Goal: Communication & Community: Answer question/provide support

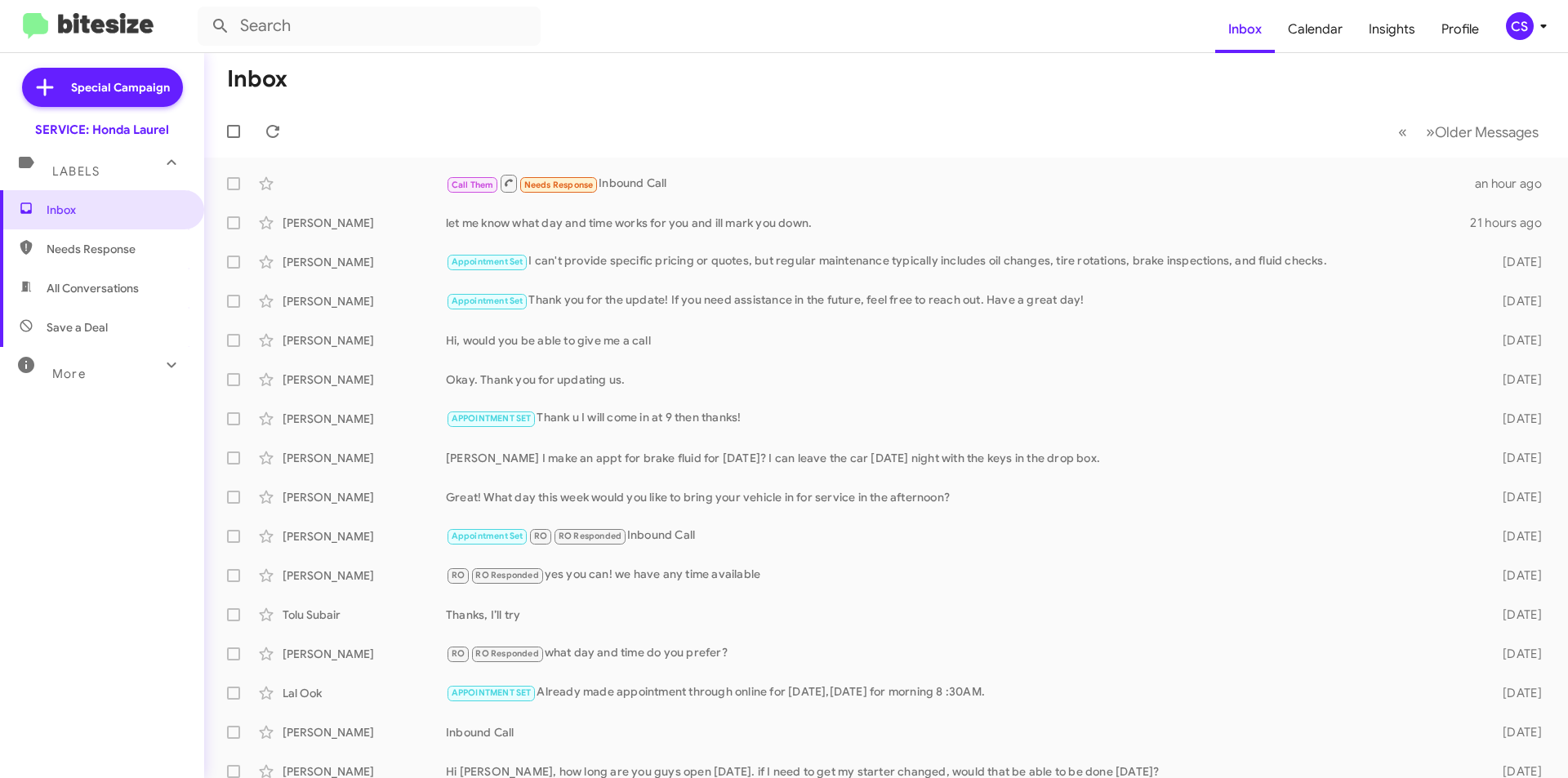
click at [535, 86] on mat-toolbar-row "Inbox" at bounding box center [886, 79] width 1364 height 52
click at [267, 125] on icon at bounding box center [273, 132] width 20 height 20
click at [270, 135] on icon at bounding box center [273, 132] width 20 height 20
click at [262, 125] on span at bounding box center [272, 132] width 33 height 20
click at [165, 214] on span "Inbox" at bounding box center [116, 209] width 139 height 16
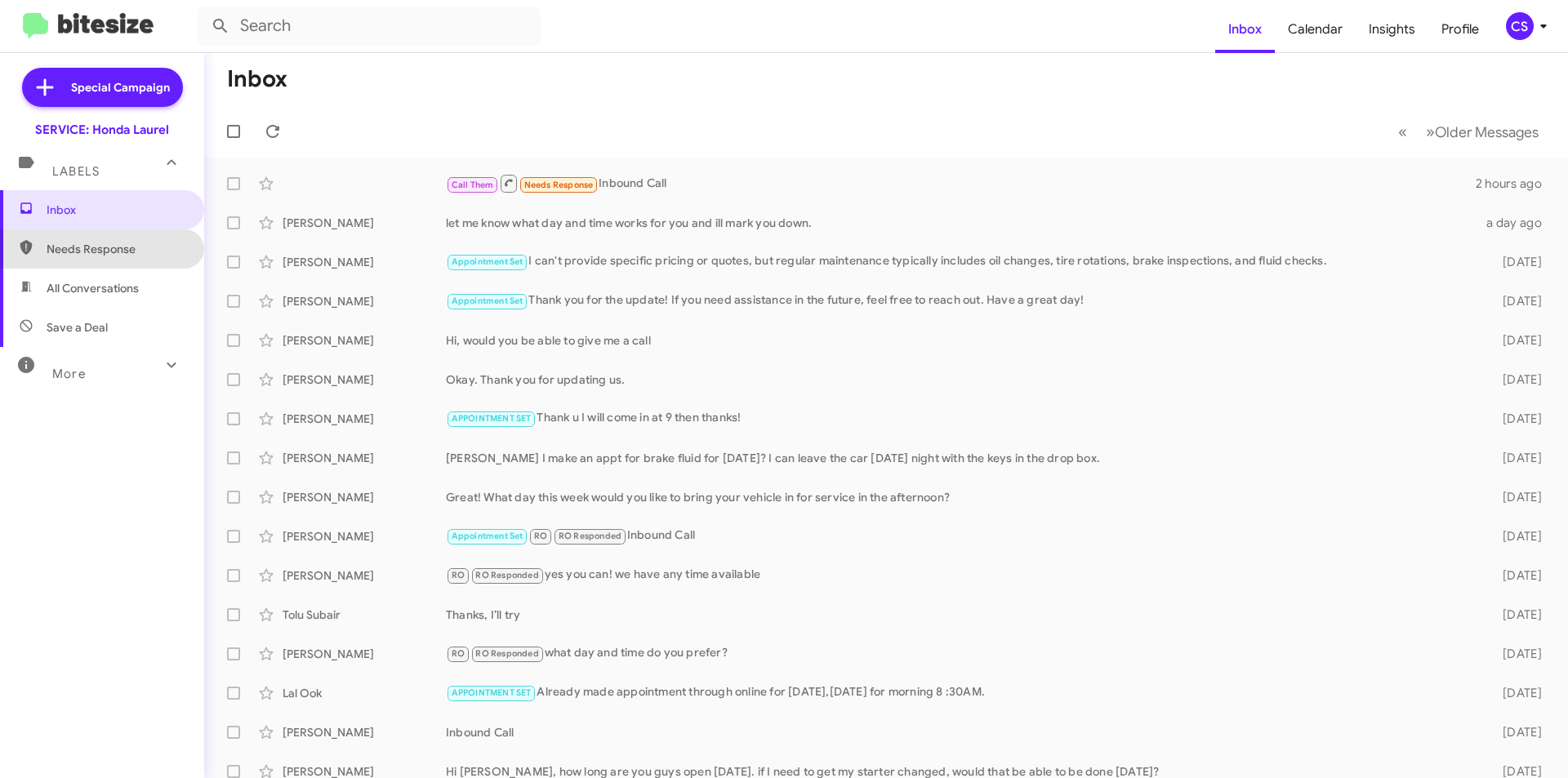
click at [133, 245] on span "Needs Response" at bounding box center [116, 249] width 139 height 16
type input "in:needs-response"
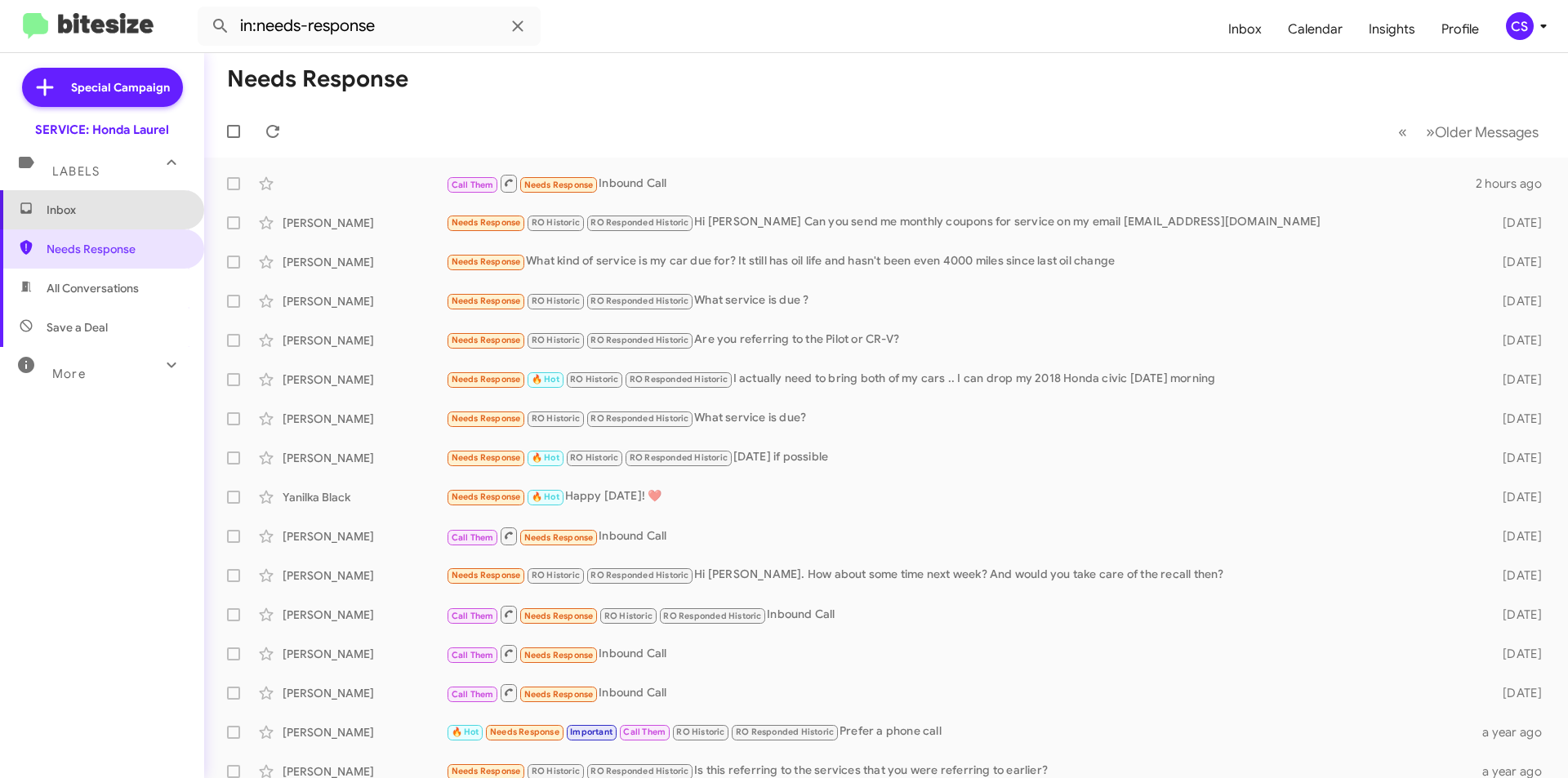
click at [107, 208] on span "Inbox" at bounding box center [116, 209] width 139 height 16
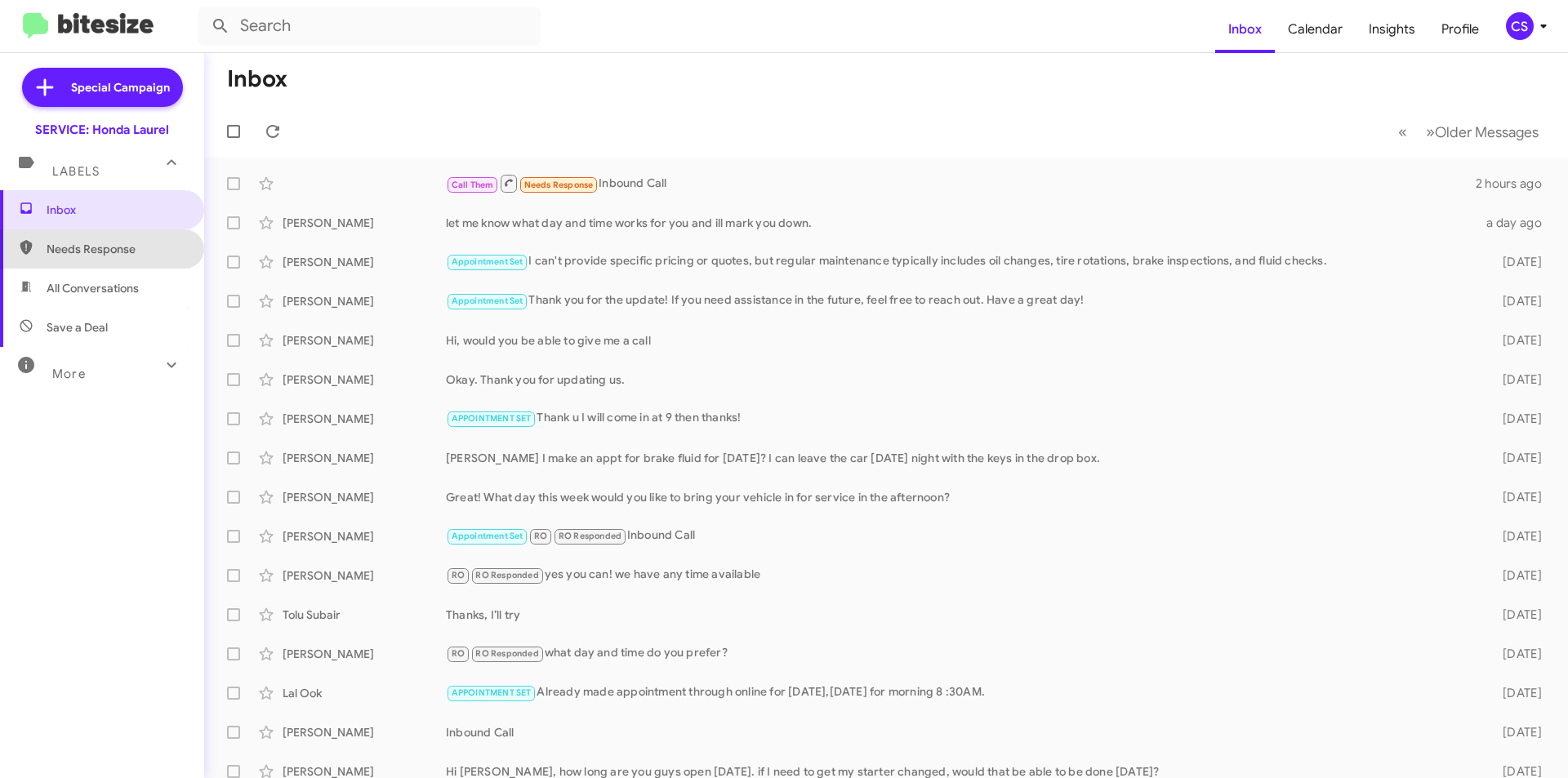
click at [104, 241] on span "Needs Response" at bounding box center [116, 249] width 139 height 16
type input "in:needs-response"
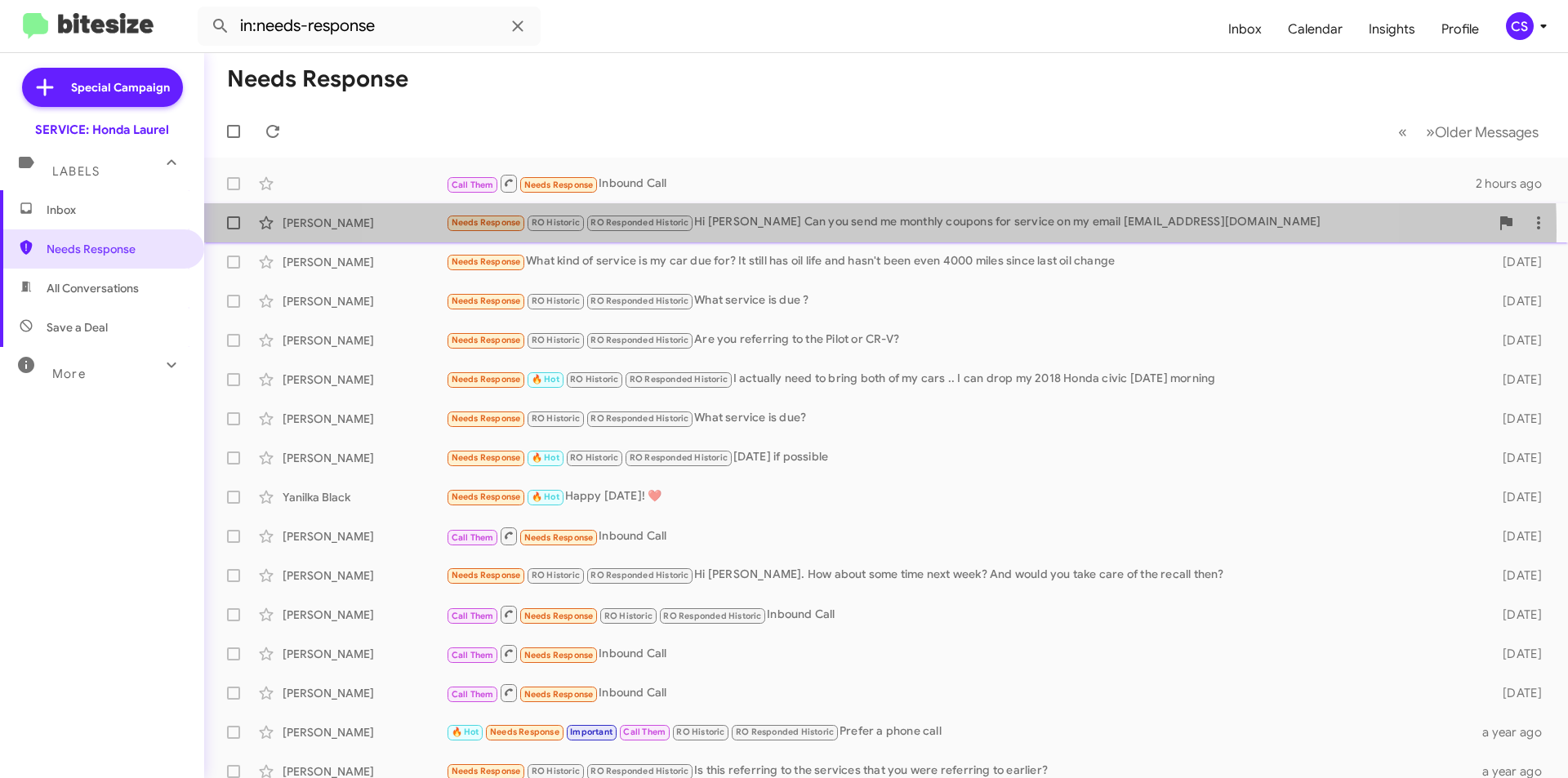
click at [855, 231] on div "Needs Response RO Historic RO Responded Historic Hi [PERSON_NAME] Can you send …" at bounding box center [968, 222] width 1043 height 19
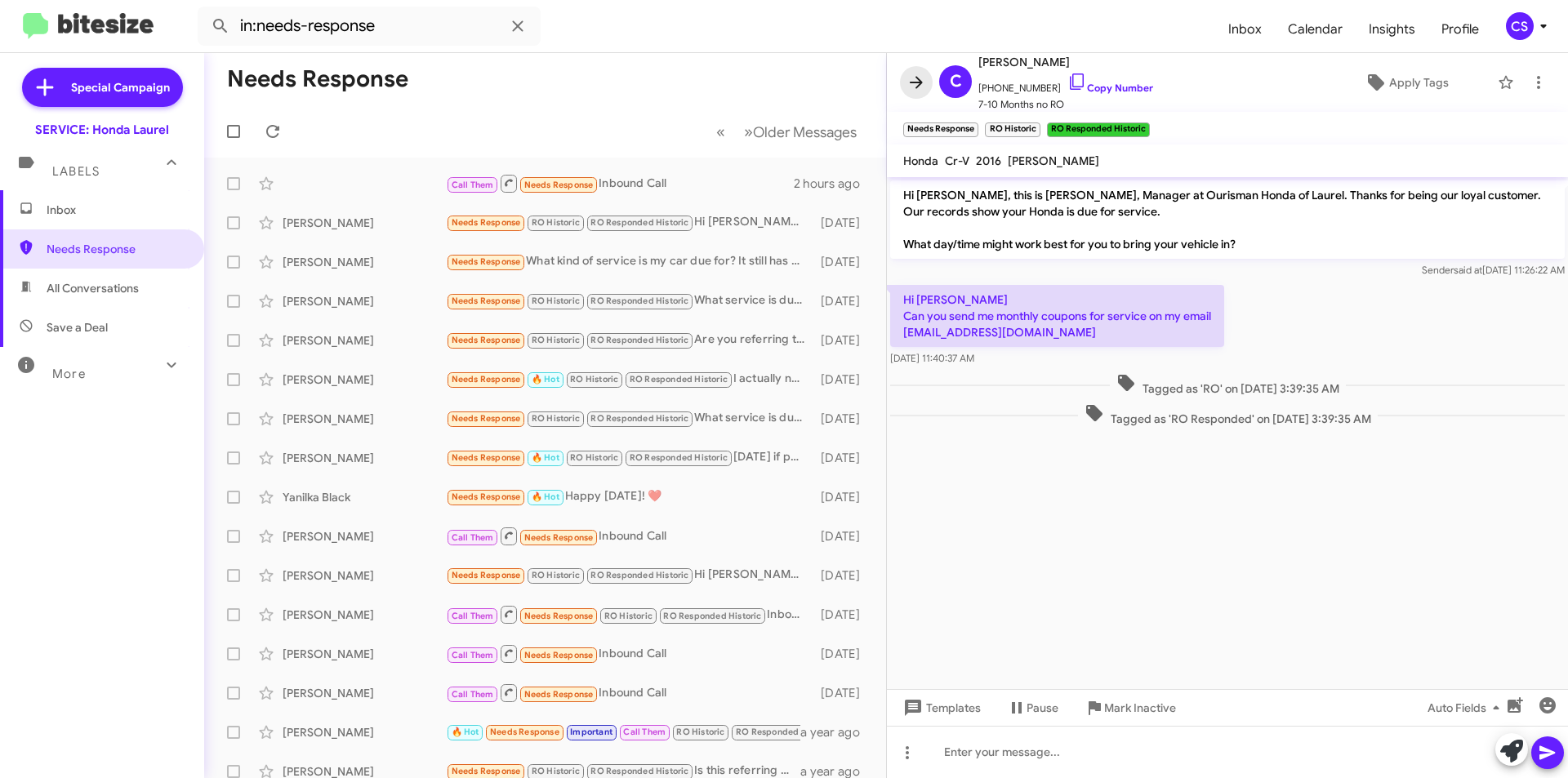
click at [912, 88] on icon at bounding box center [917, 83] width 20 height 20
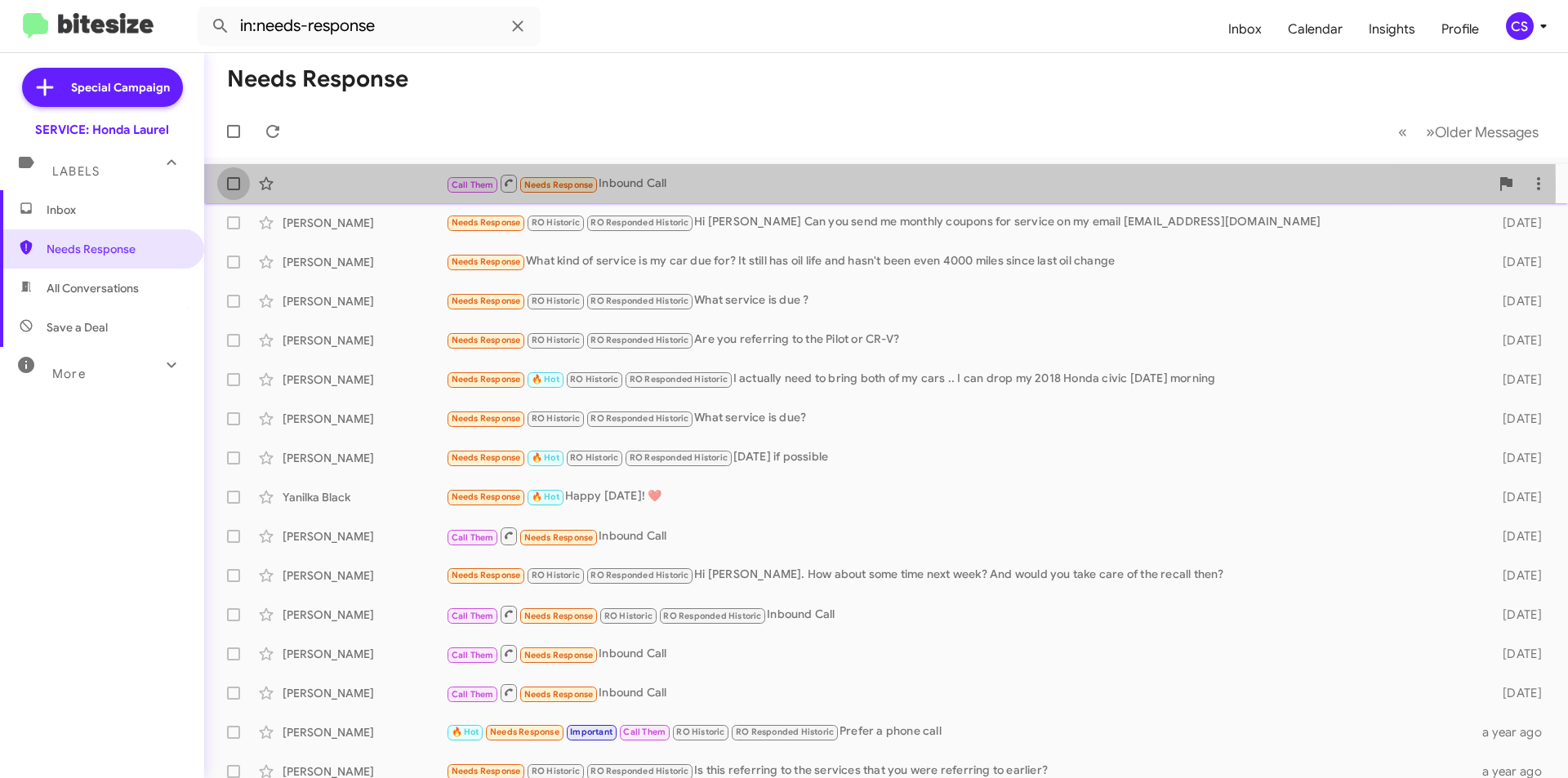
click at [229, 188] on span at bounding box center [233, 184] width 13 height 13
click at [232, 191] on input "checkbox" at bounding box center [232, 191] width 1 height 1
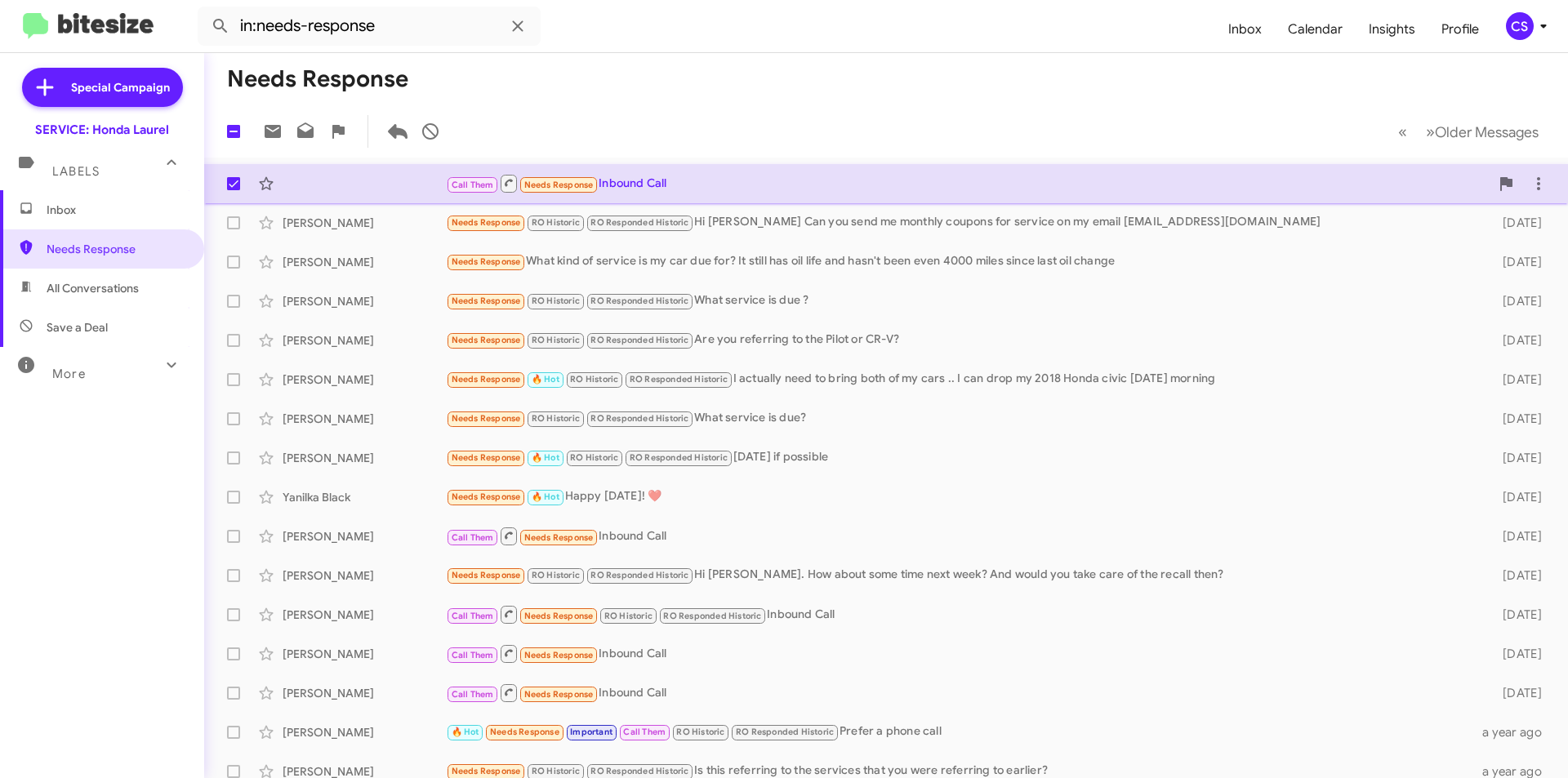
click at [240, 191] on label at bounding box center [233, 184] width 33 height 33
click at [233, 191] on input "checkbox" at bounding box center [232, 191] width 1 height 1
checkbox input "false"
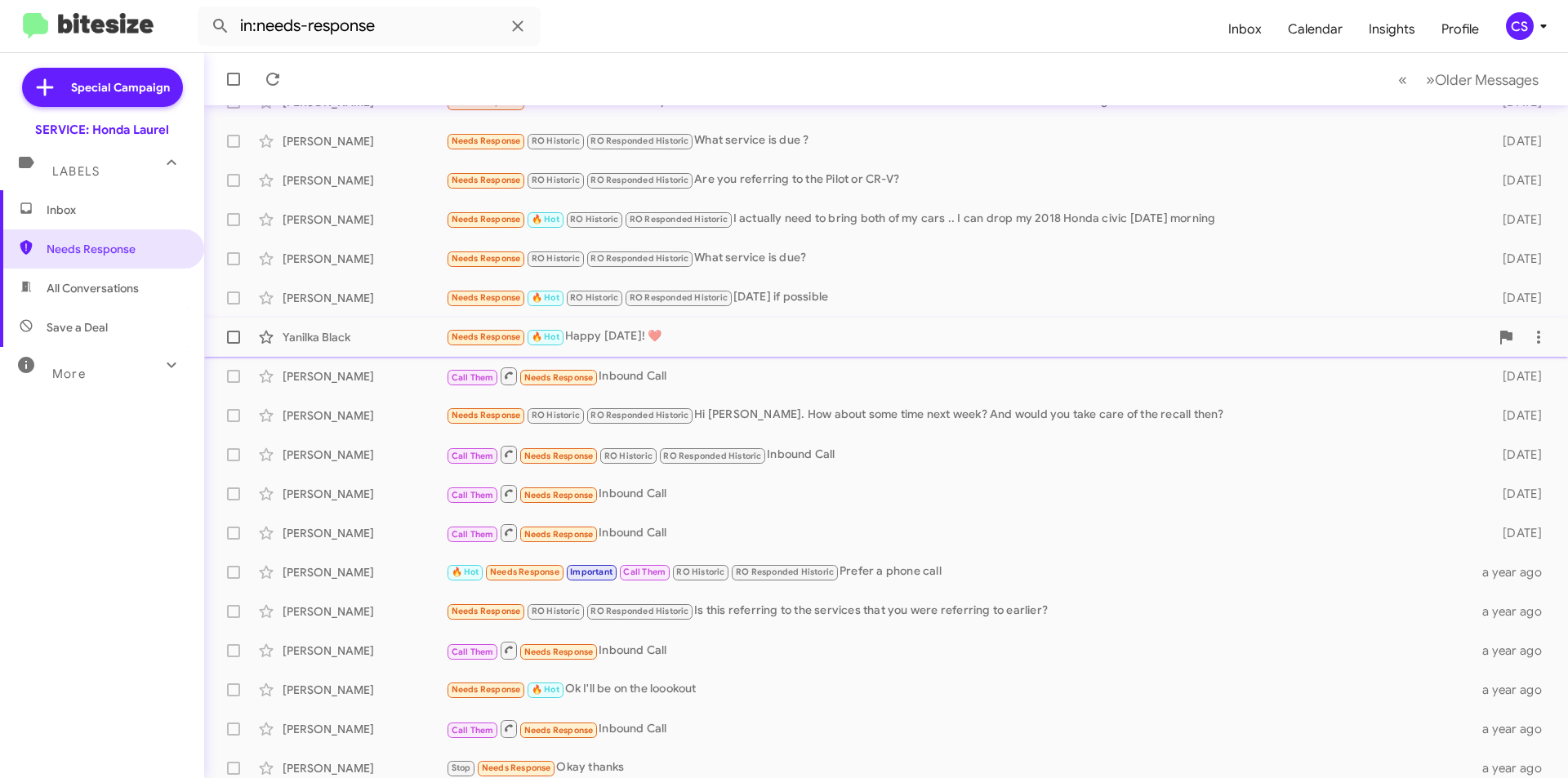
scroll to position [170, 0]
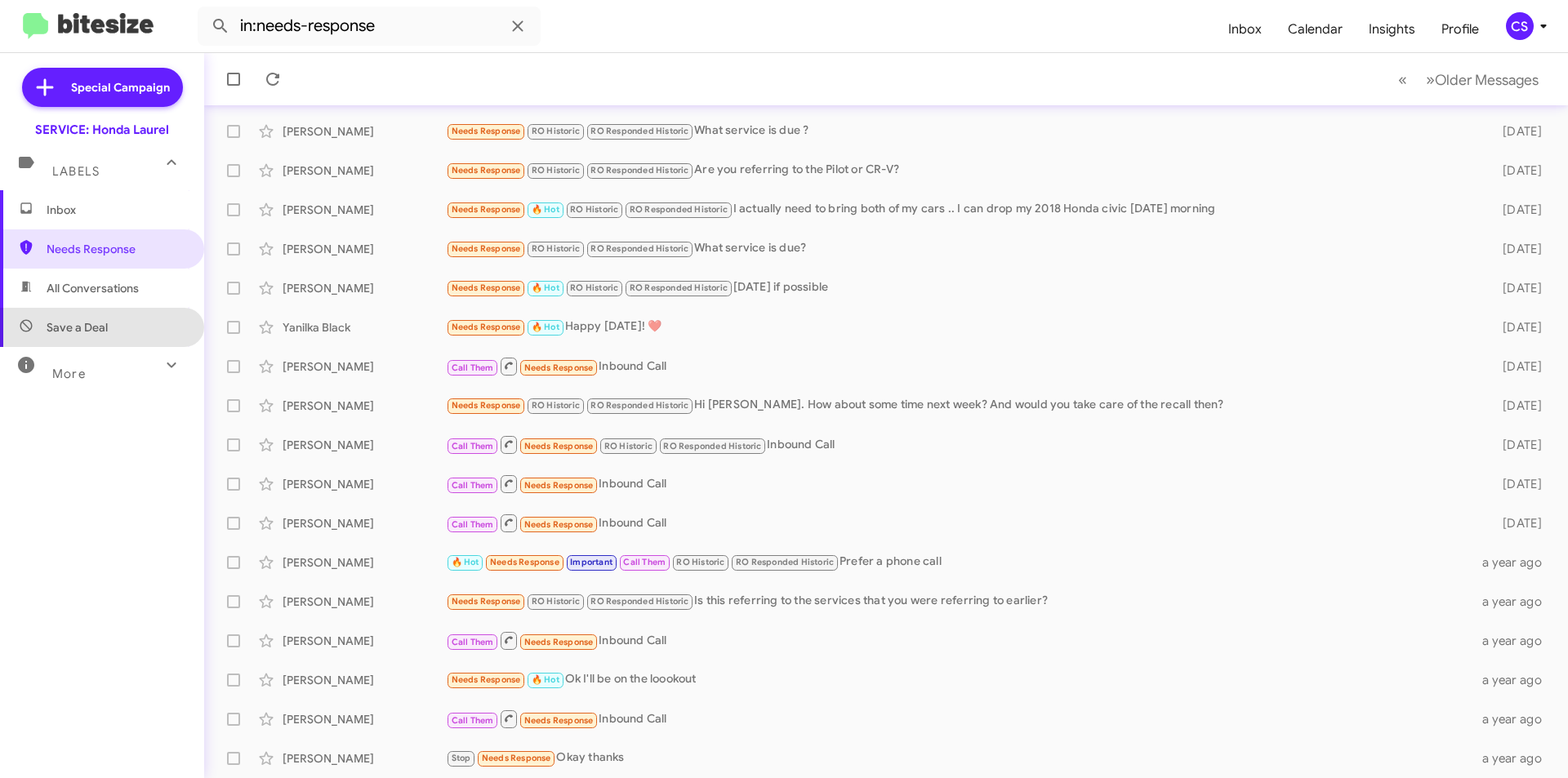
click at [110, 317] on span "Save a Deal" at bounding box center [102, 327] width 204 height 39
type input "in:not-interested"
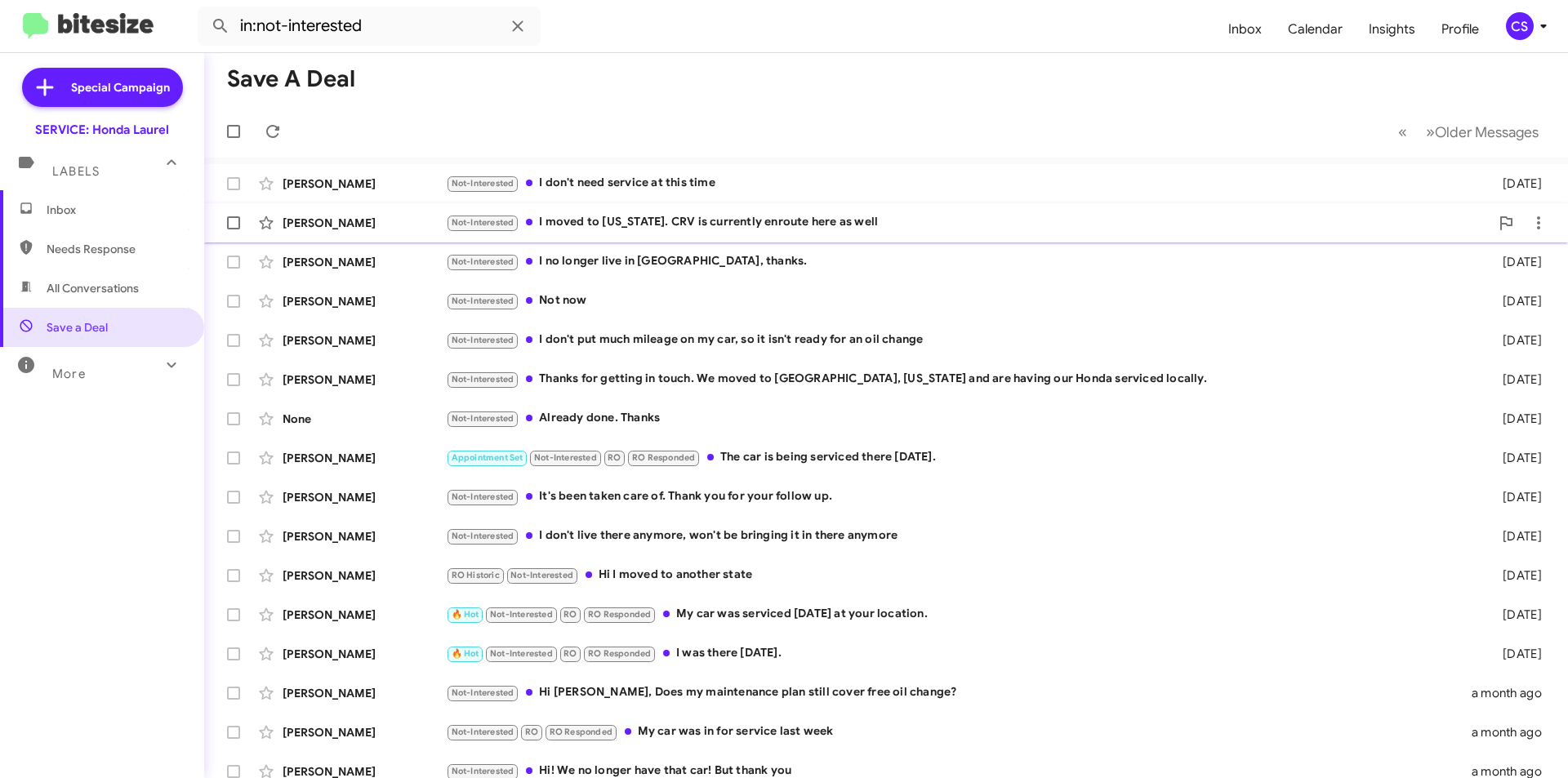
click at [769, 233] on div "[PERSON_NAME] Not-Interested I moved to [US_STATE]. CRV is currently enroute he…" at bounding box center [886, 222] width 1338 height 33
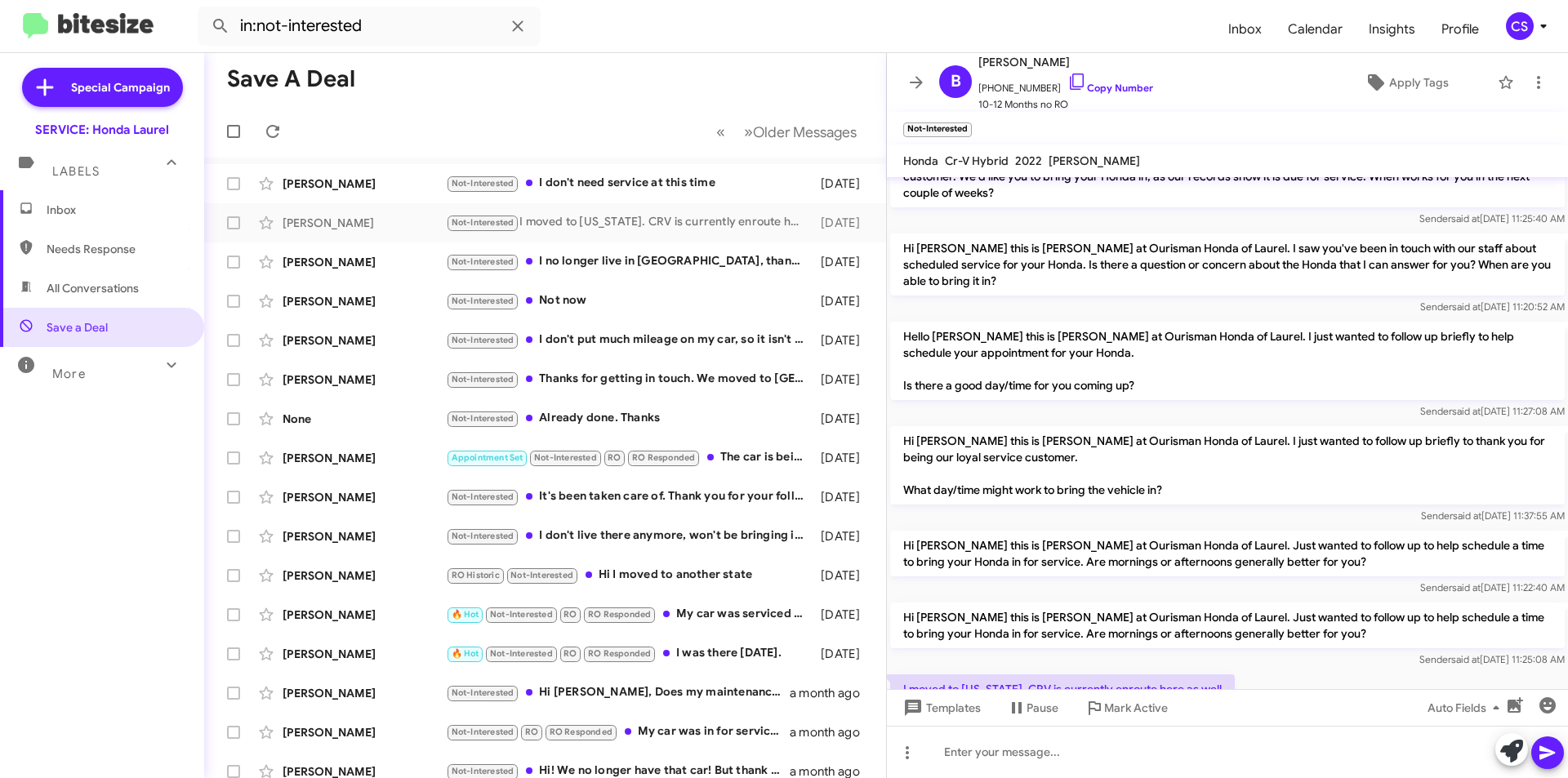
scroll to position [227, 0]
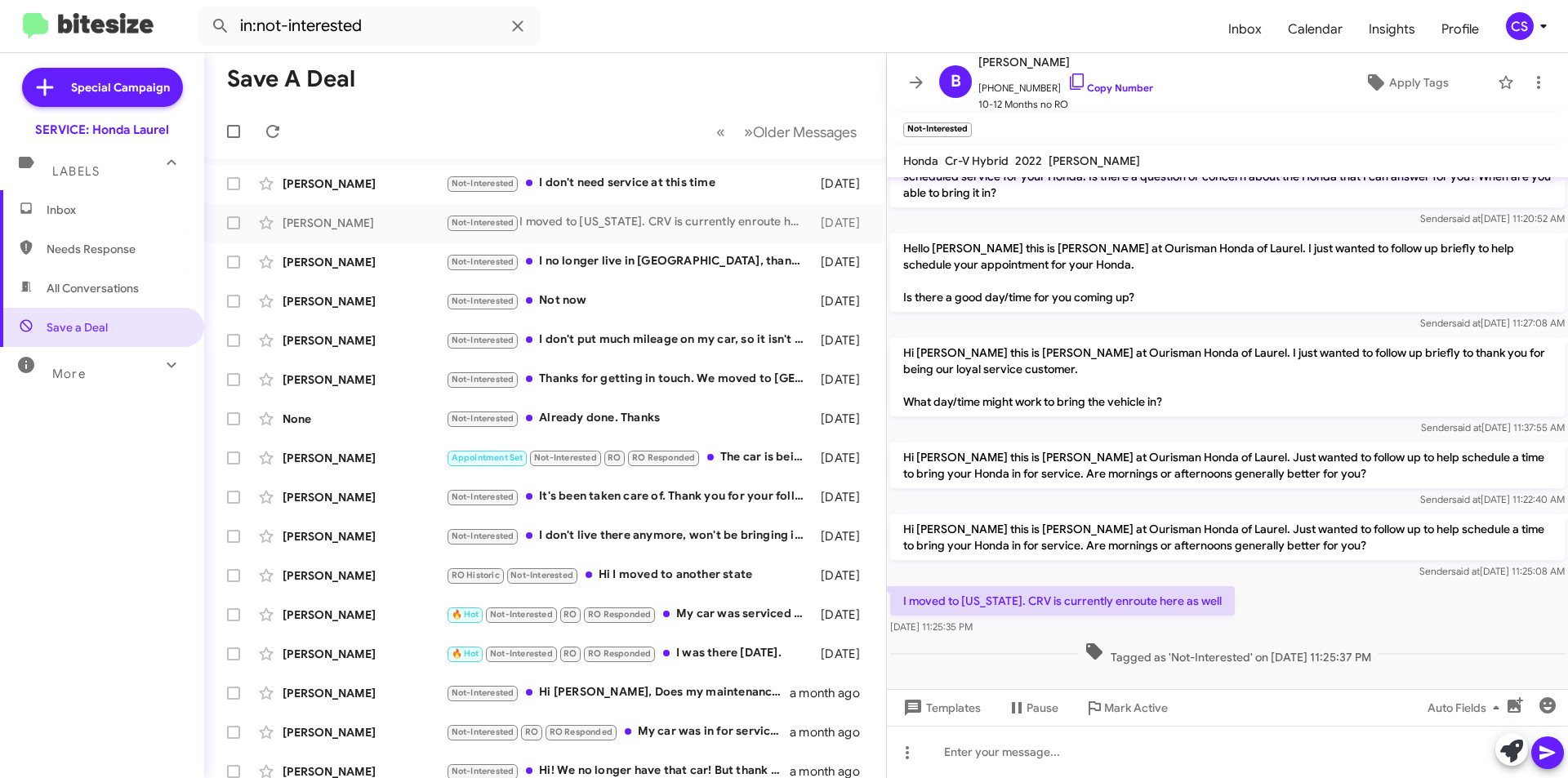
click at [911, 79] on icon at bounding box center [917, 83] width 20 height 20
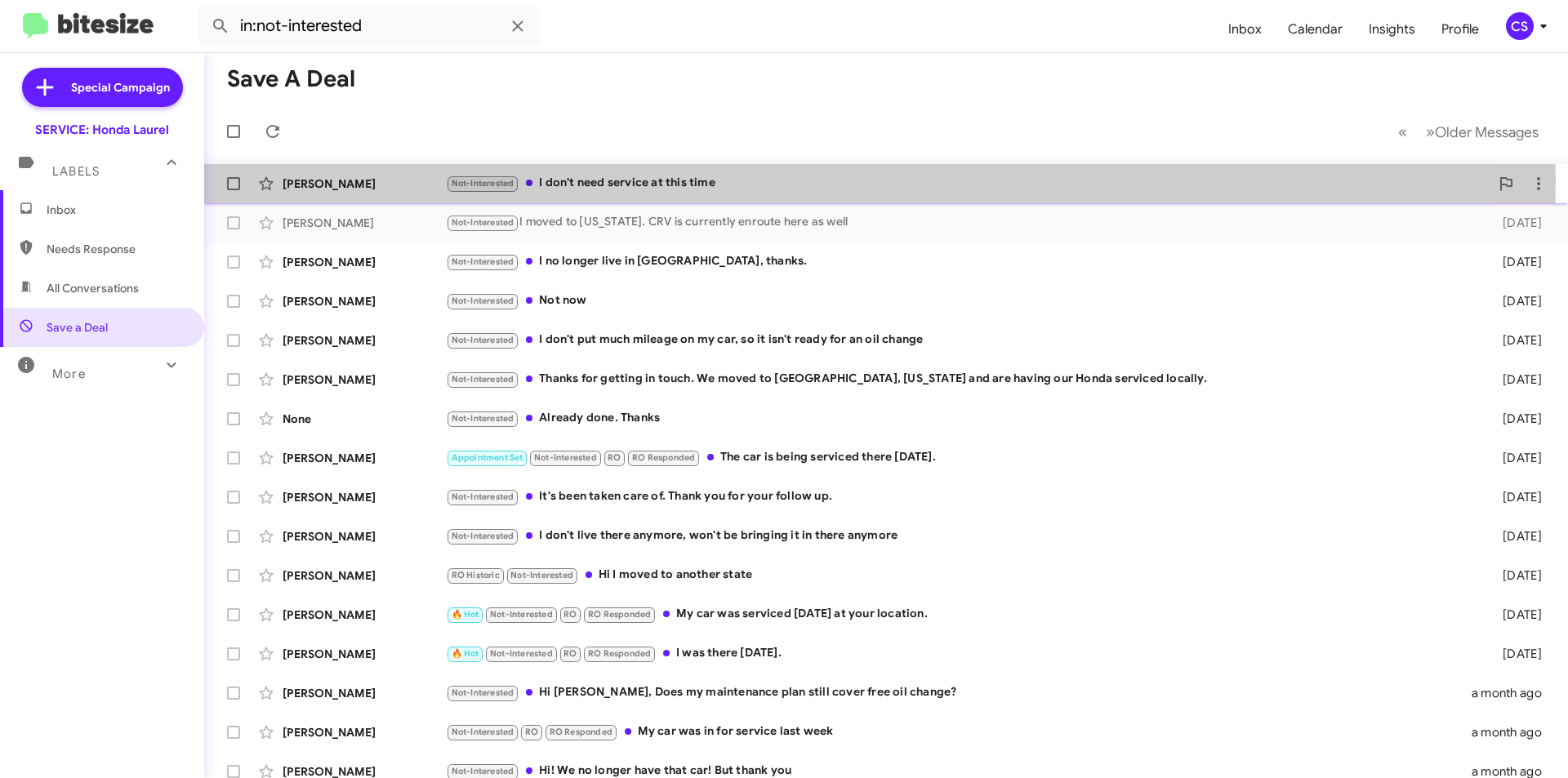
click at [694, 179] on div "Not-Interested I don't need service at this time" at bounding box center [968, 183] width 1043 height 19
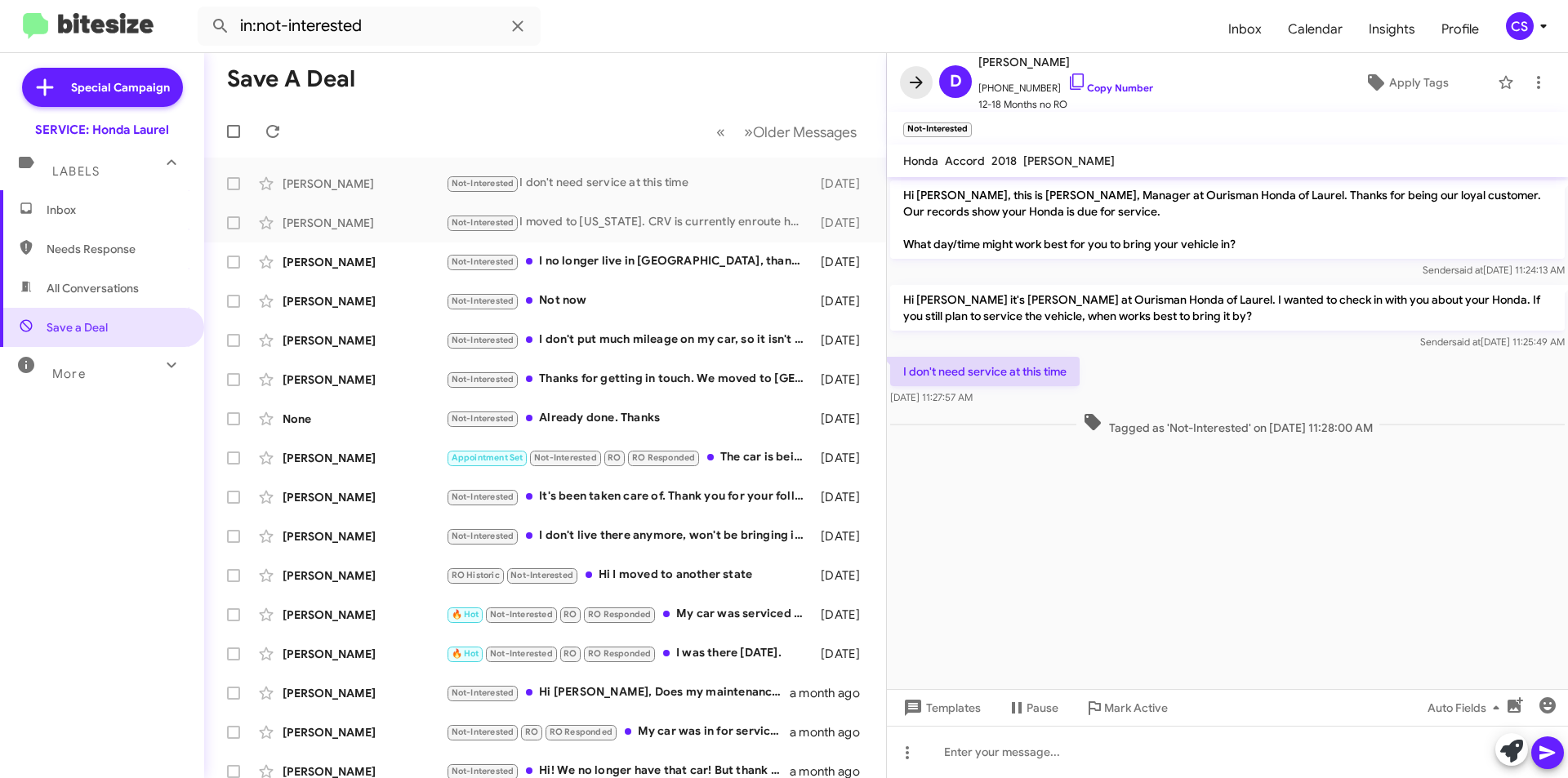
click at [916, 79] on icon at bounding box center [917, 83] width 20 height 20
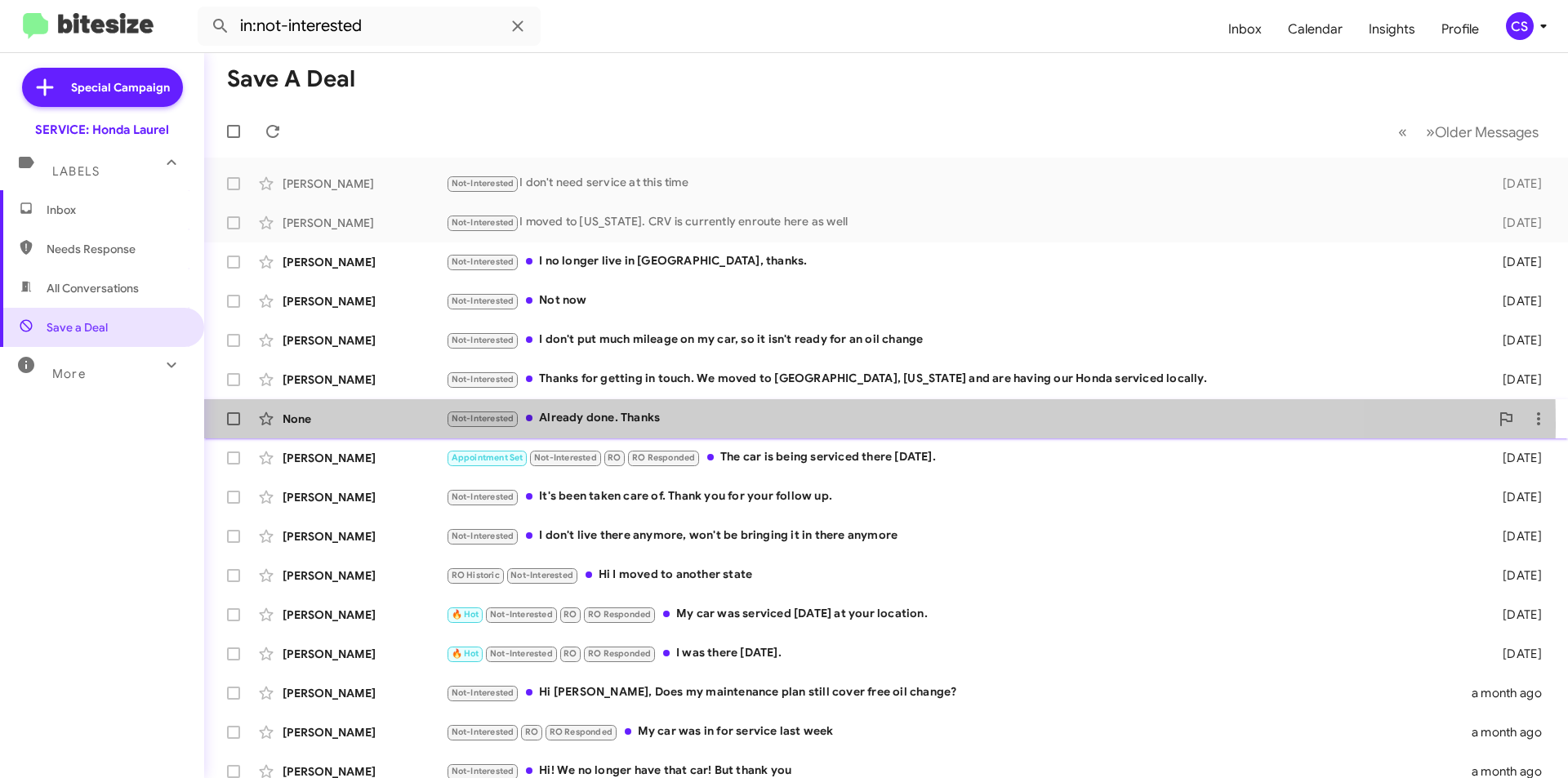
click at [733, 423] on div "Not-Interested Already done. Thanks" at bounding box center [968, 418] width 1043 height 19
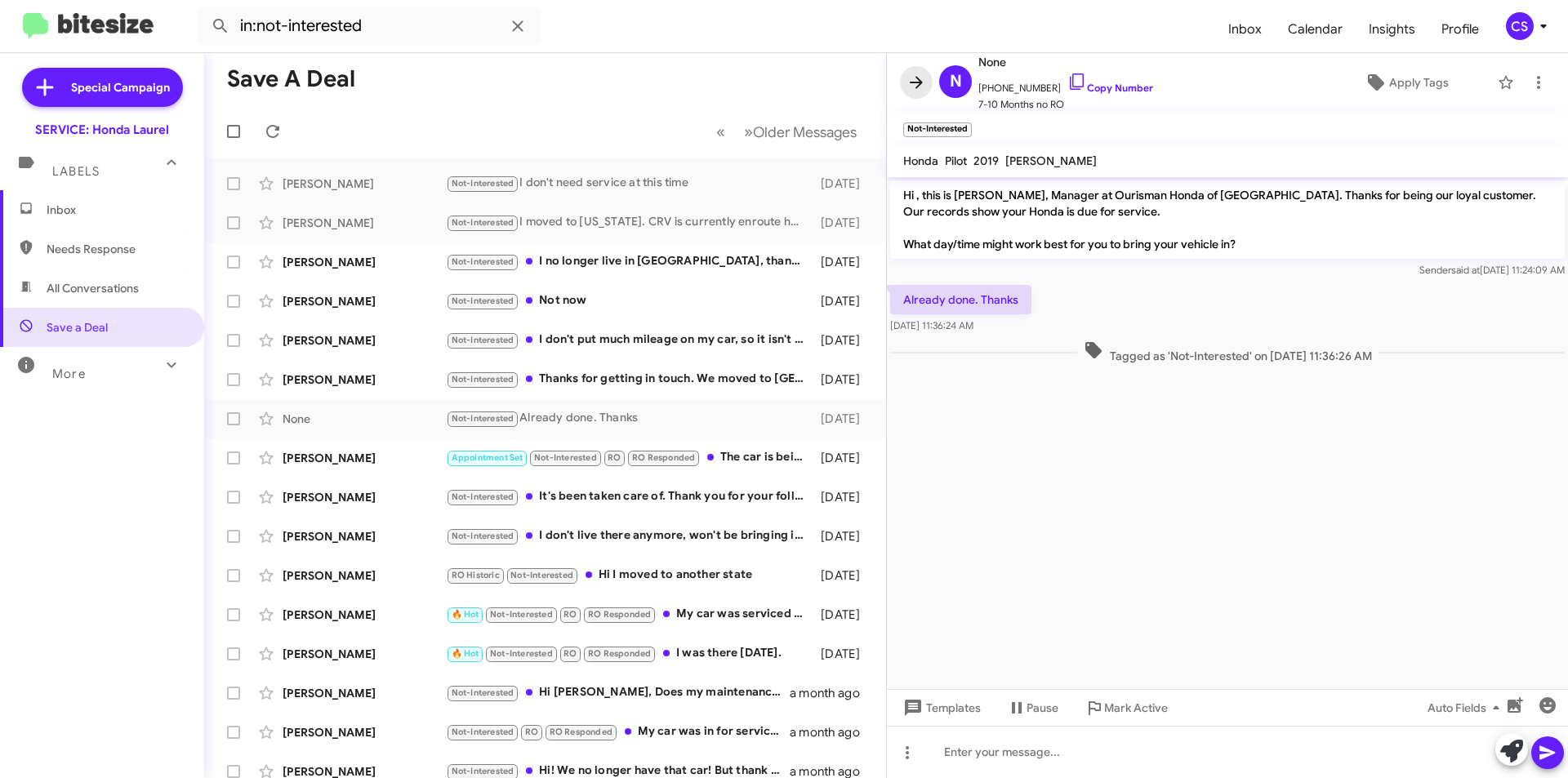
click at [913, 90] on icon at bounding box center [917, 83] width 20 height 20
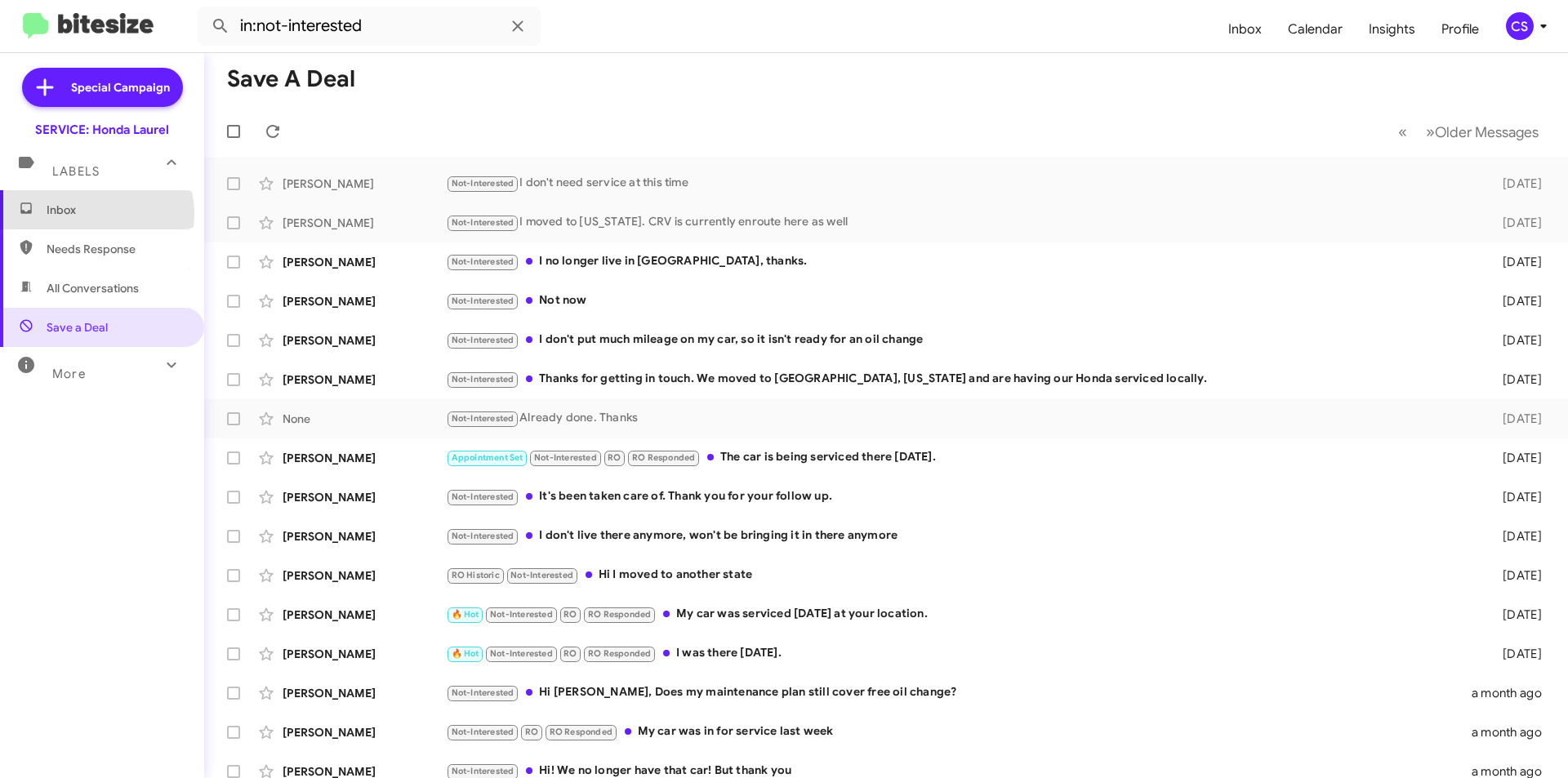
click at [91, 213] on span "Inbox" at bounding box center [116, 209] width 139 height 16
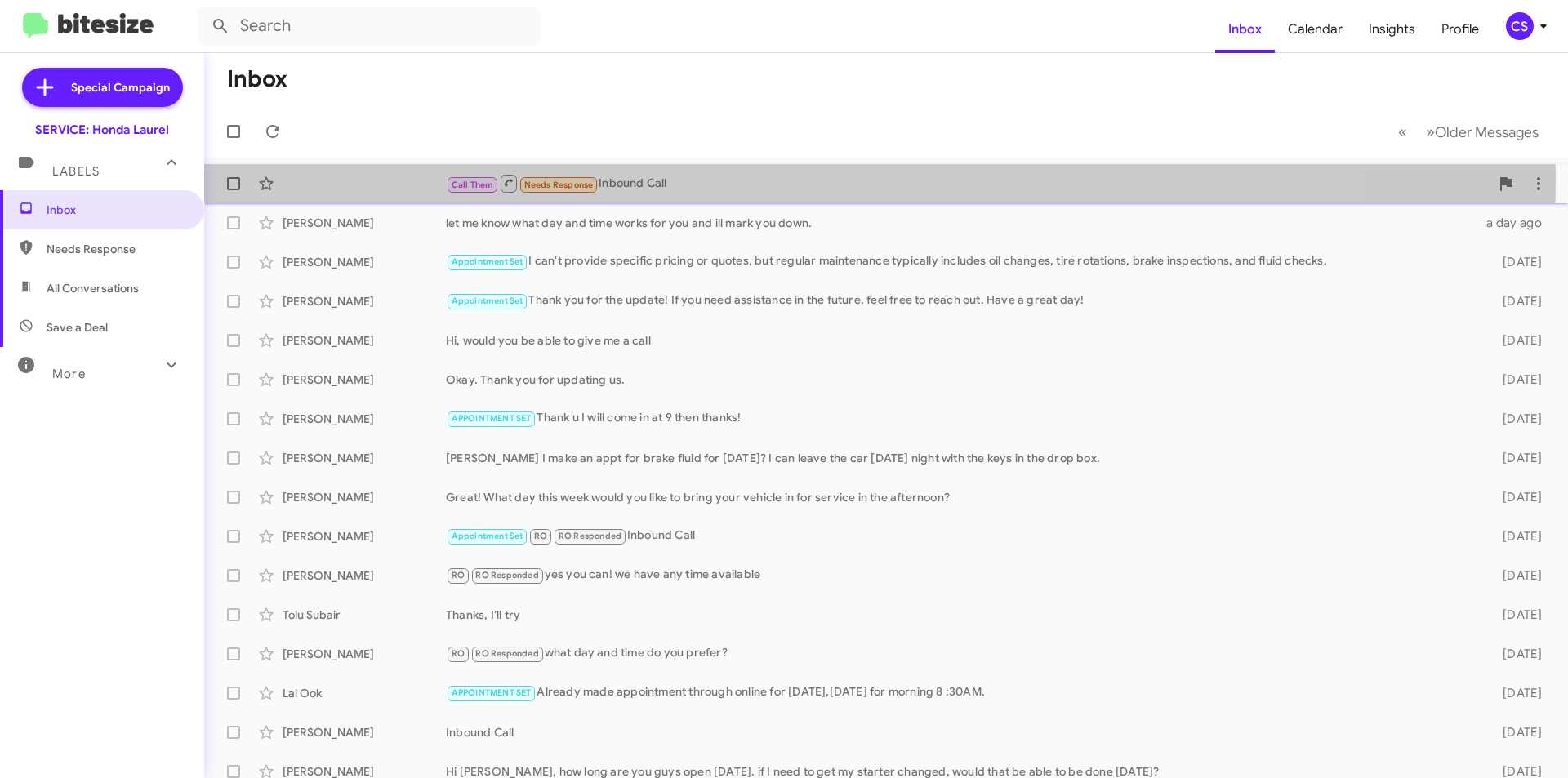
click at [631, 179] on div "Call Them Needs Response Inbound Call" at bounding box center [968, 184] width 1043 height 20
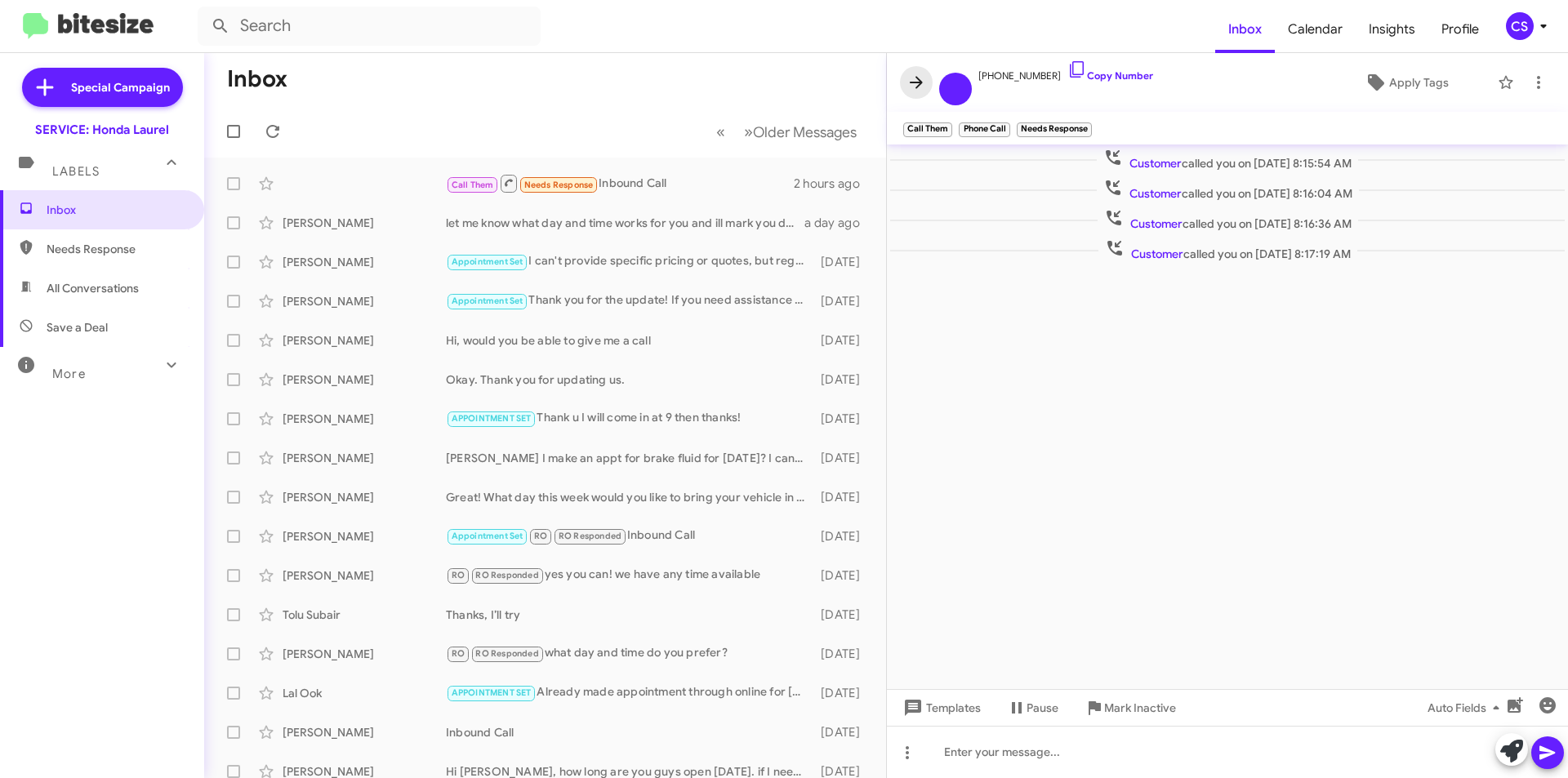
click at [921, 76] on icon at bounding box center [917, 83] width 20 height 20
